Goal: Task Accomplishment & Management: Manage account settings

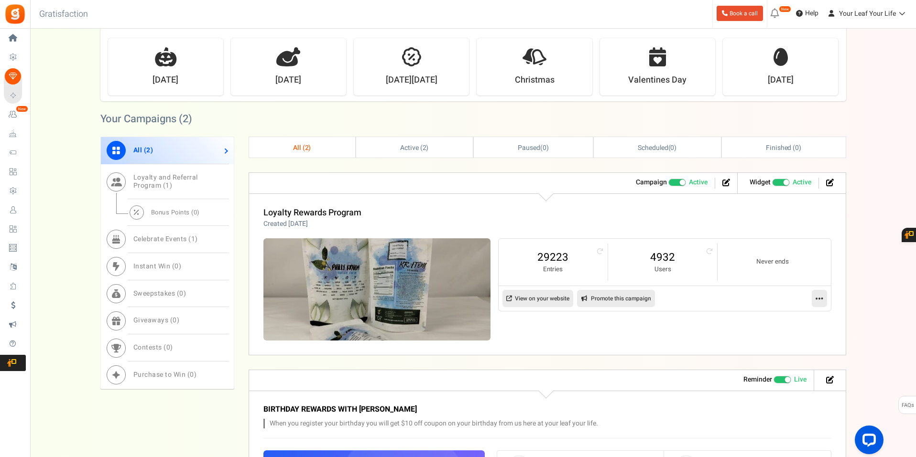
scroll to position [233, 0]
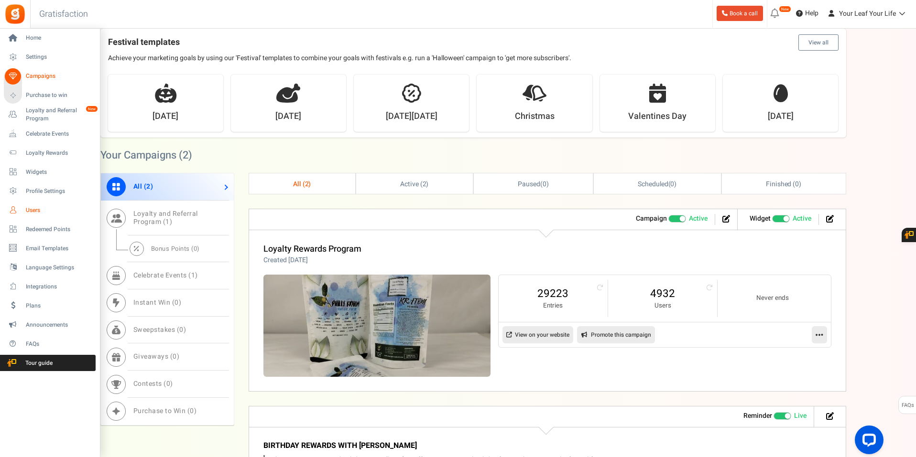
click at [36, 210] on span "Users" at bounding box center [59, 211] width 67 height 8
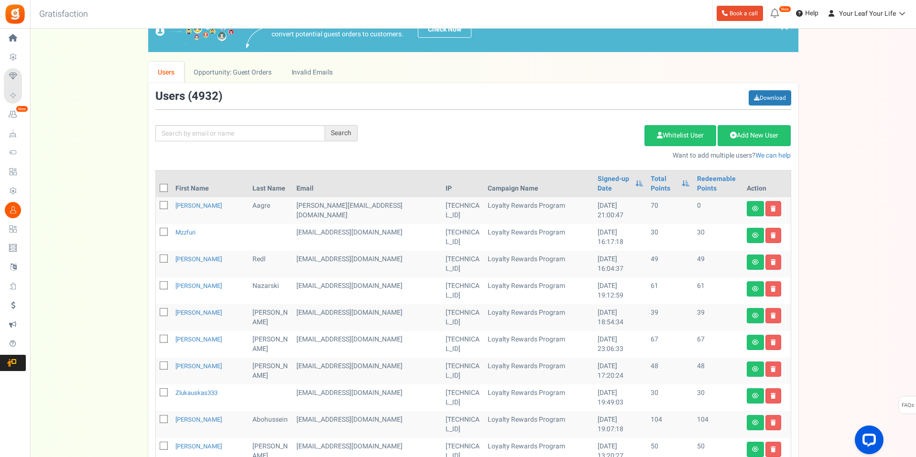
scroll to position [48, 0]
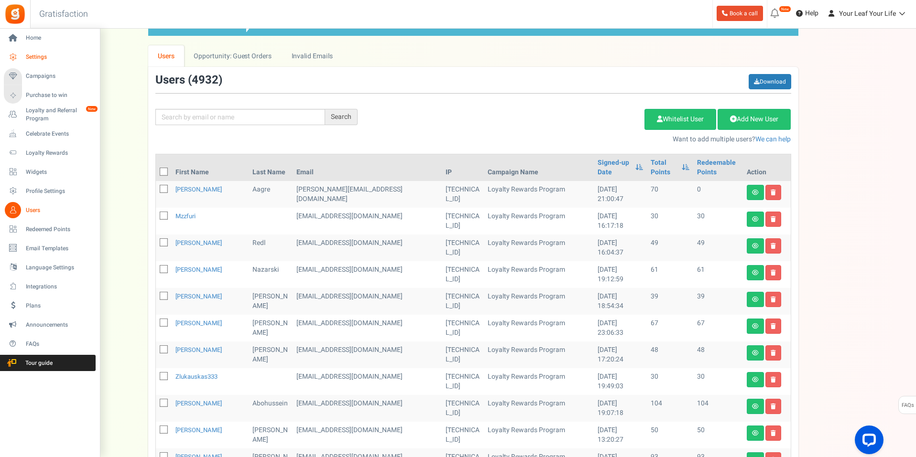
click at [29, 64] on link "Settings" at bounding box center [50, 57] width 92 height 16
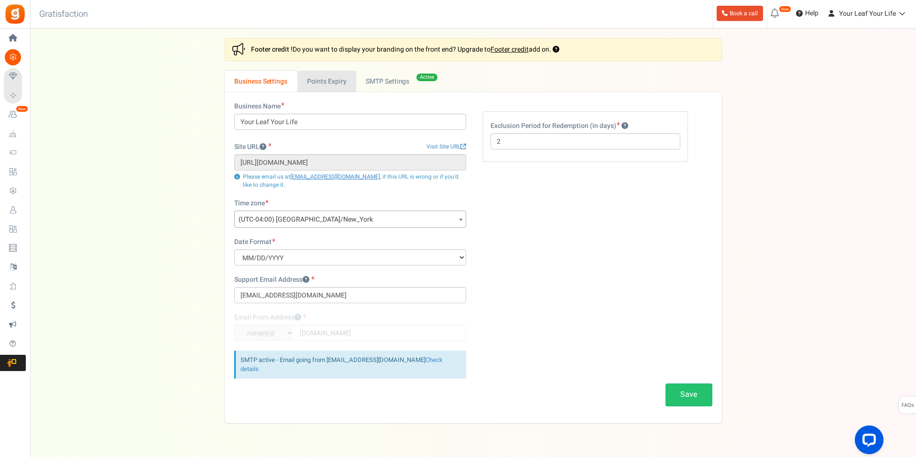
click at [326, 78] on link "Points Expiry" at bounding box center [326, 82] width 59 height 22
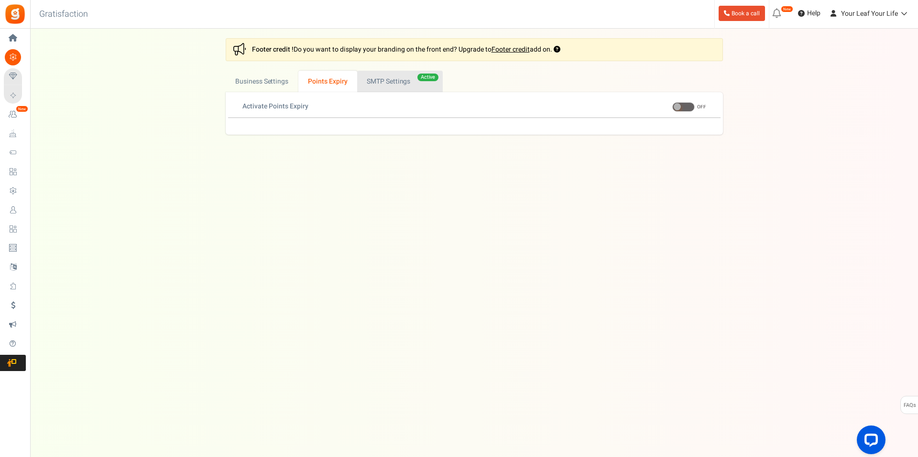
click at [385, 77] on link "Active SMTP Settings" at bounding box center [400, 82] width 86 height 22
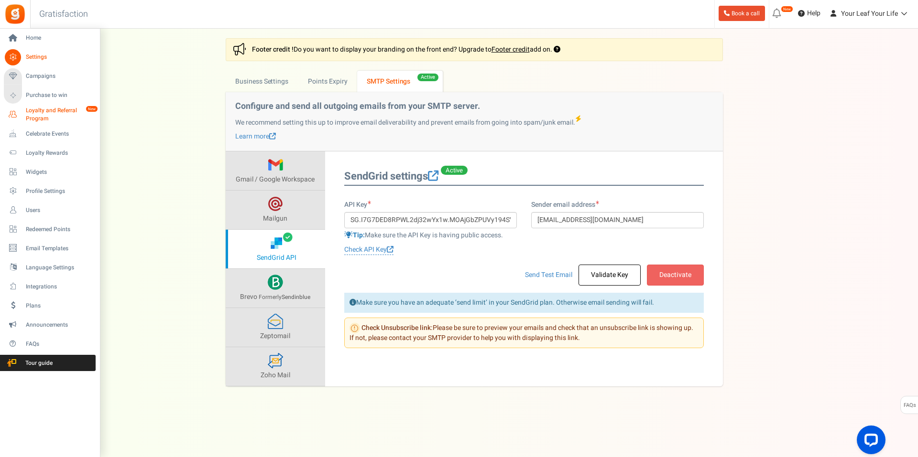
click at [34, 117] on span "Loyalty and Referral Program" at bounding box center [61, 115] width 70 height 16
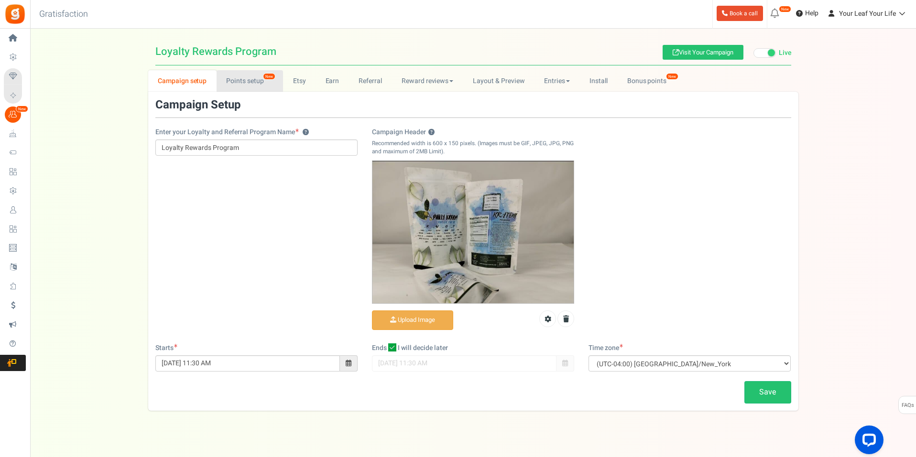
click at [242, 85] on link "Points setup New" at bounding box center [250, 81] width 66 height 22
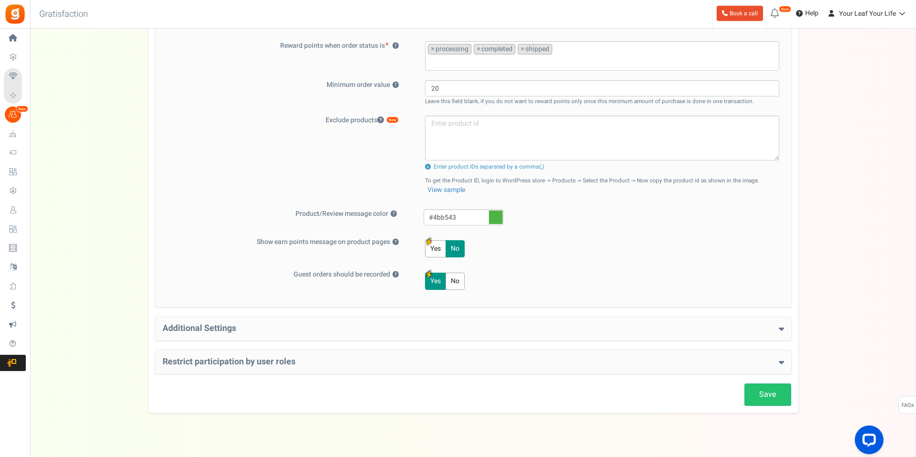
scroll to position [326, 0]
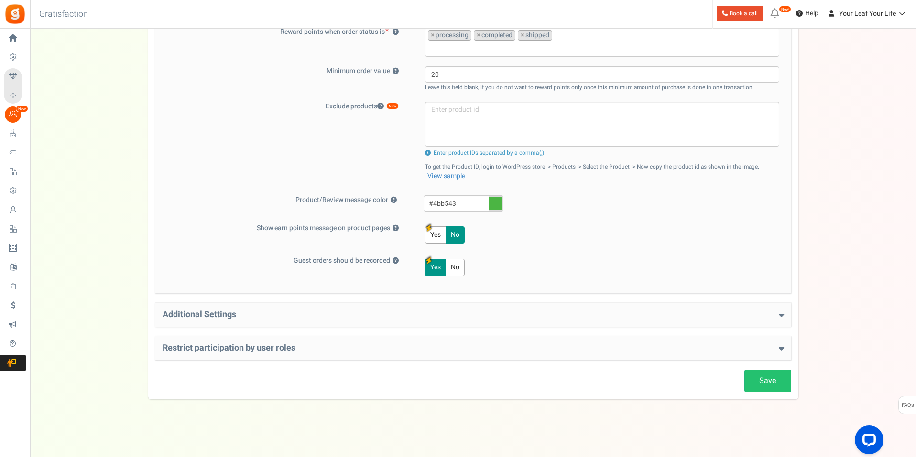
click at [278, 319] on h4 "Additional Settings" at bounding box center [473, 315] width 621 height 10
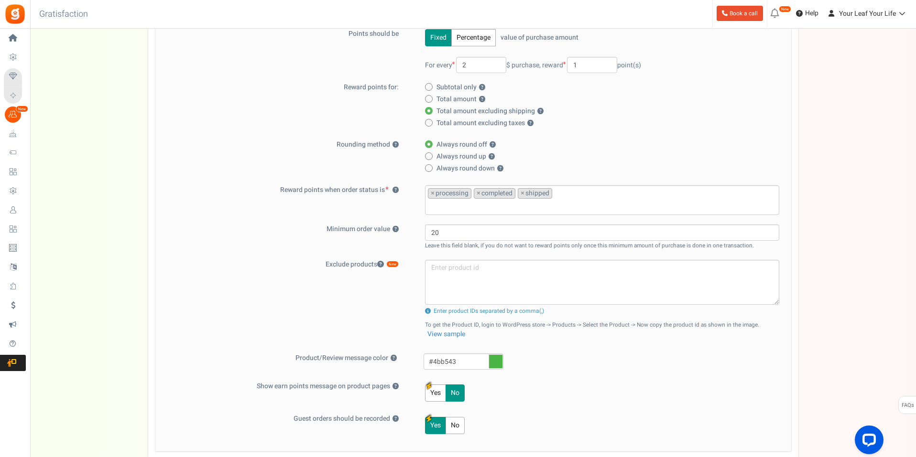
scroll to position [0, 0]
